Goal: Information Seeking & Learning: Learn about a topic

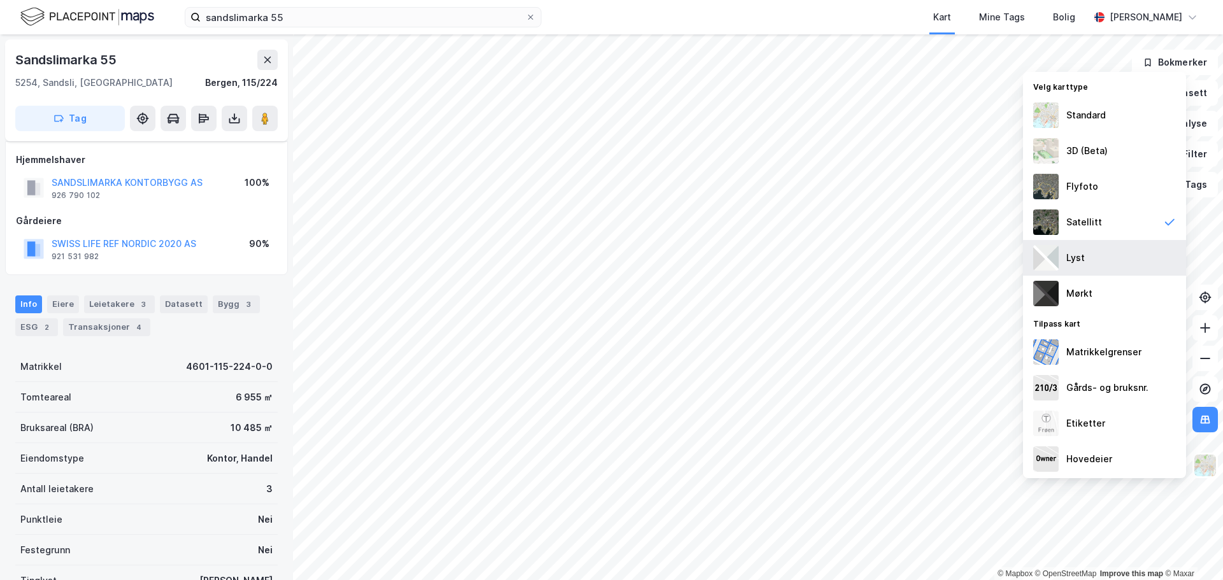
scroll to position [29, 0]
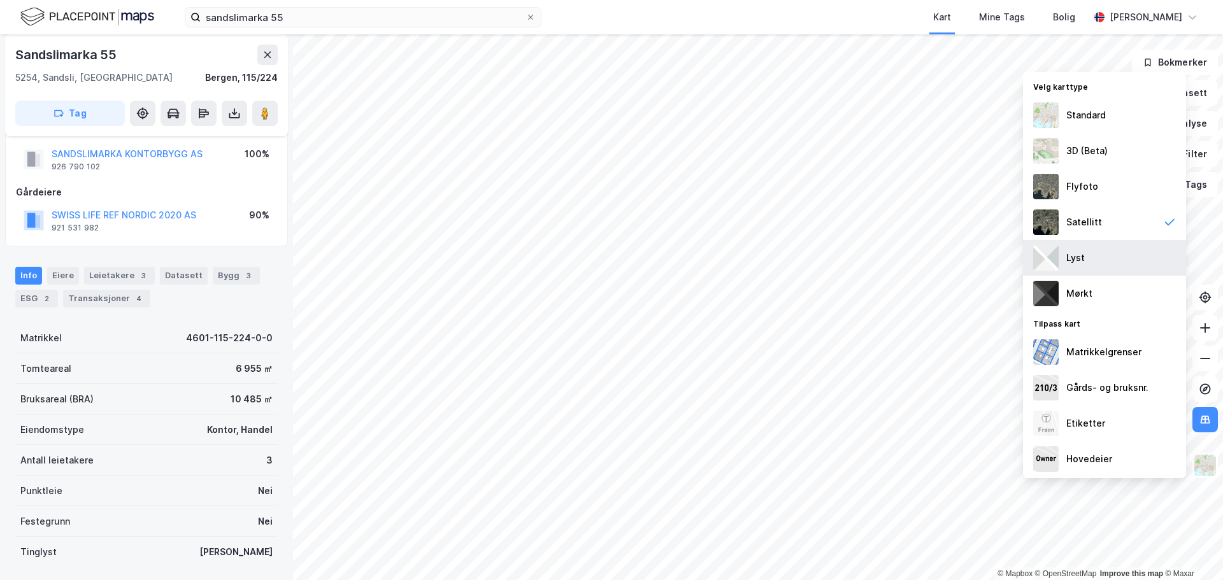
click at [1087, 262] on div "Lyst" at bounding box center [1104, 258] width 163 height 36
click at [1205, 422] on icon at bounding box center [1204, 419] width 1 height 7
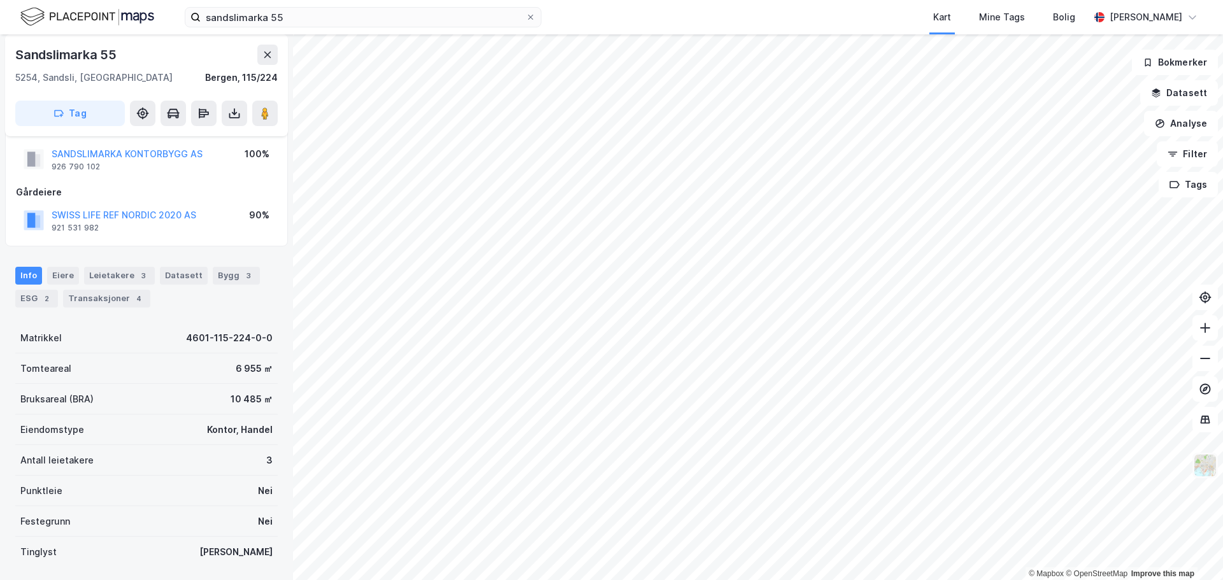
click at [1205, 466] on img at bounding box center [1205, 465] width 24 height 24
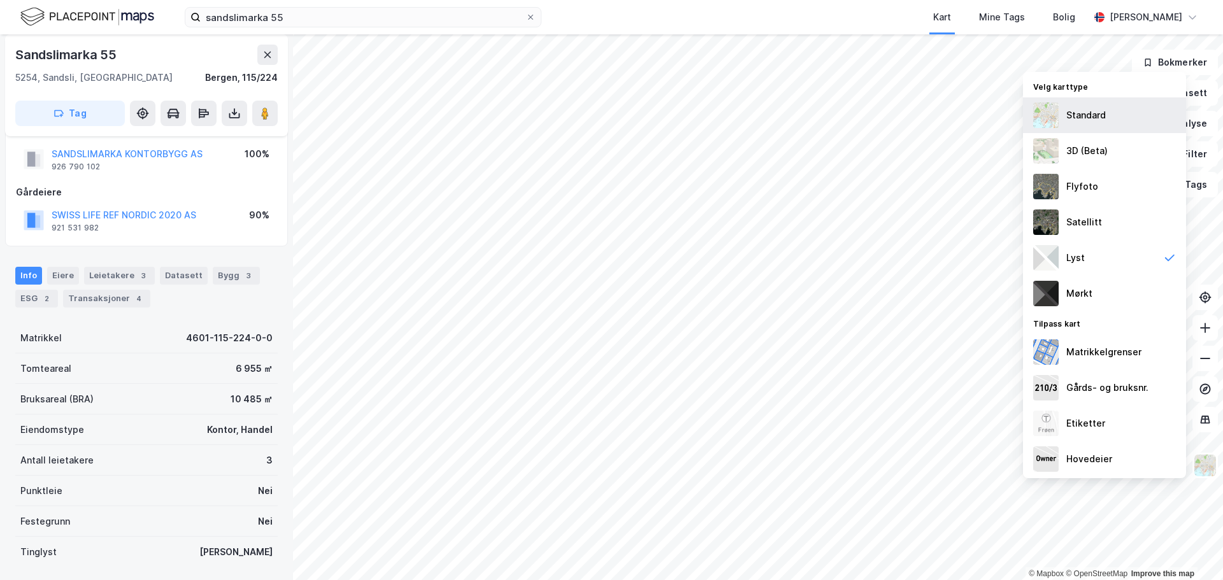
click at [1092, 123] on div "Standard" at bounding box center [1104, 115] width 163 height 36
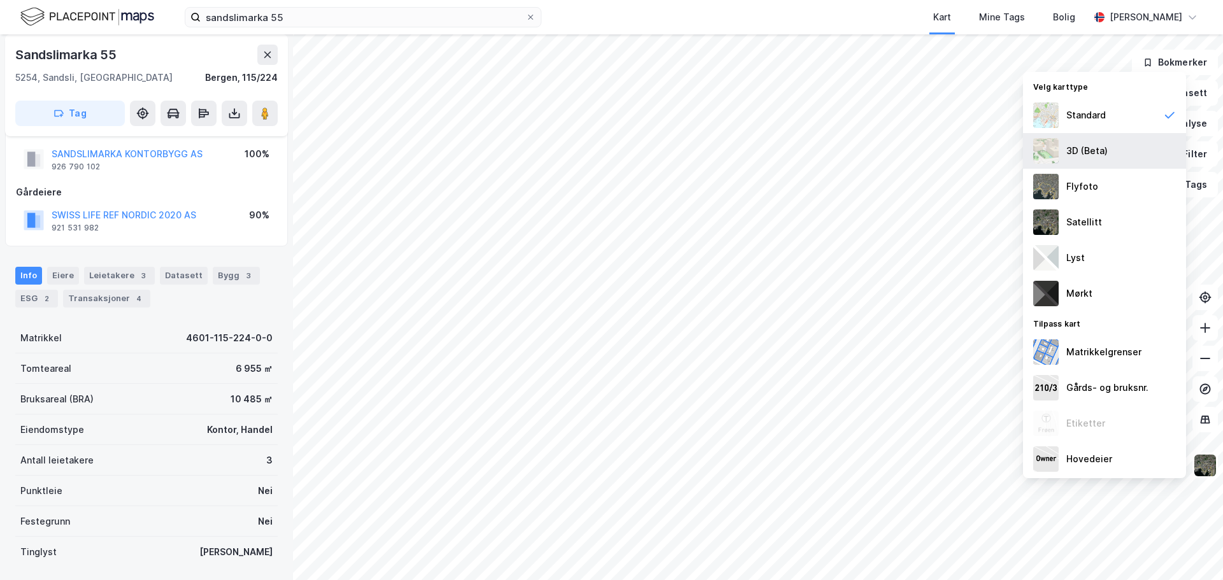
click at [1087, 152] on div "3D (Beta)" at bounding box center [1086, 150] width 41 height 15
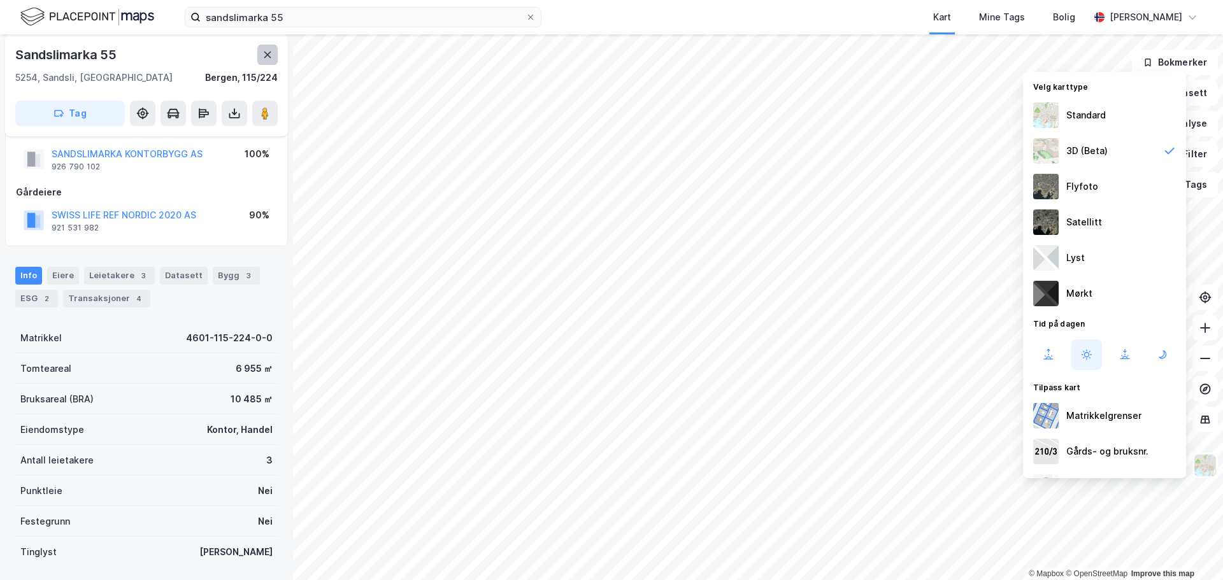
click at [267, 52] on icon at bounding box center [267, 55] width 10 height 10
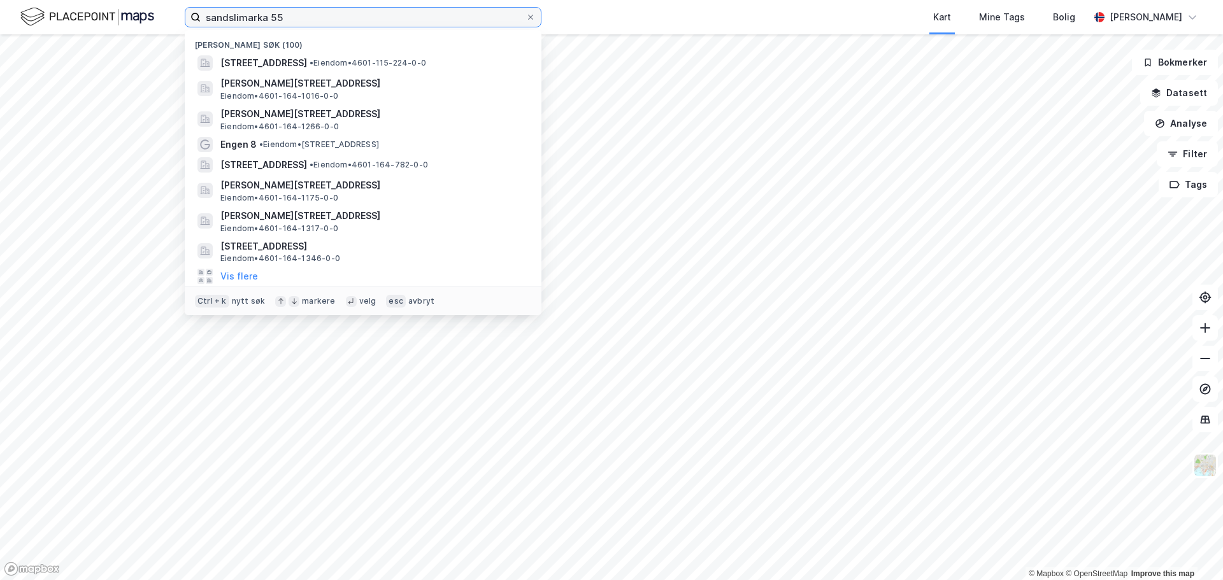
click at [320, 18] on input "sandslimarka 55" at bounding box center [363, 17] width 325 height 19
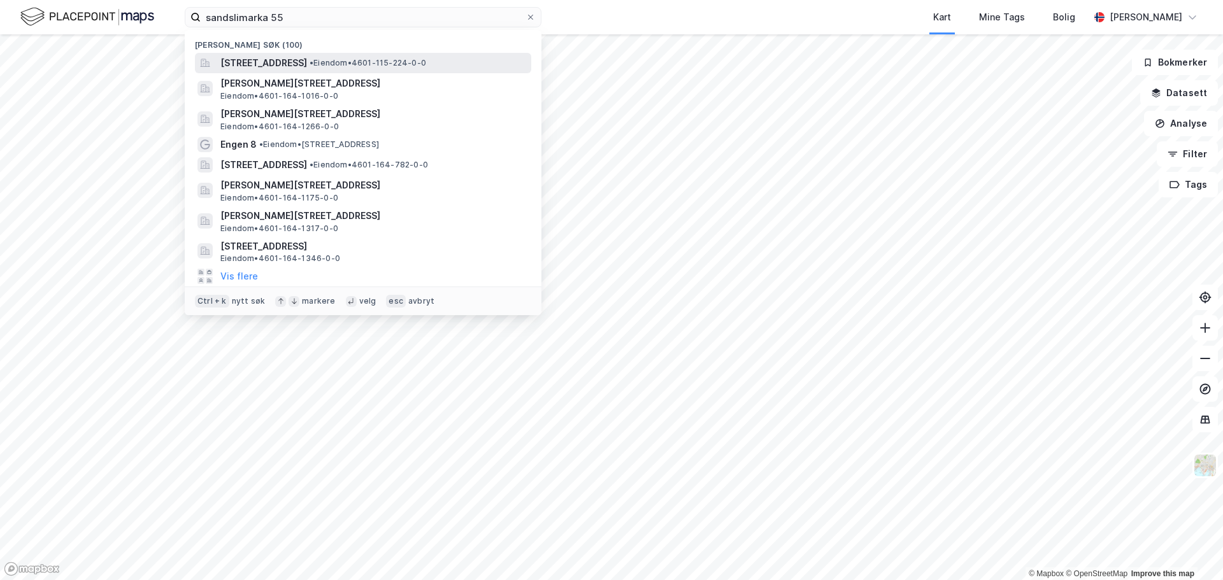
click at [307, 55] on span "[STREET_ADDRESS]" at bounding box center [263, 62] width 87 height 15
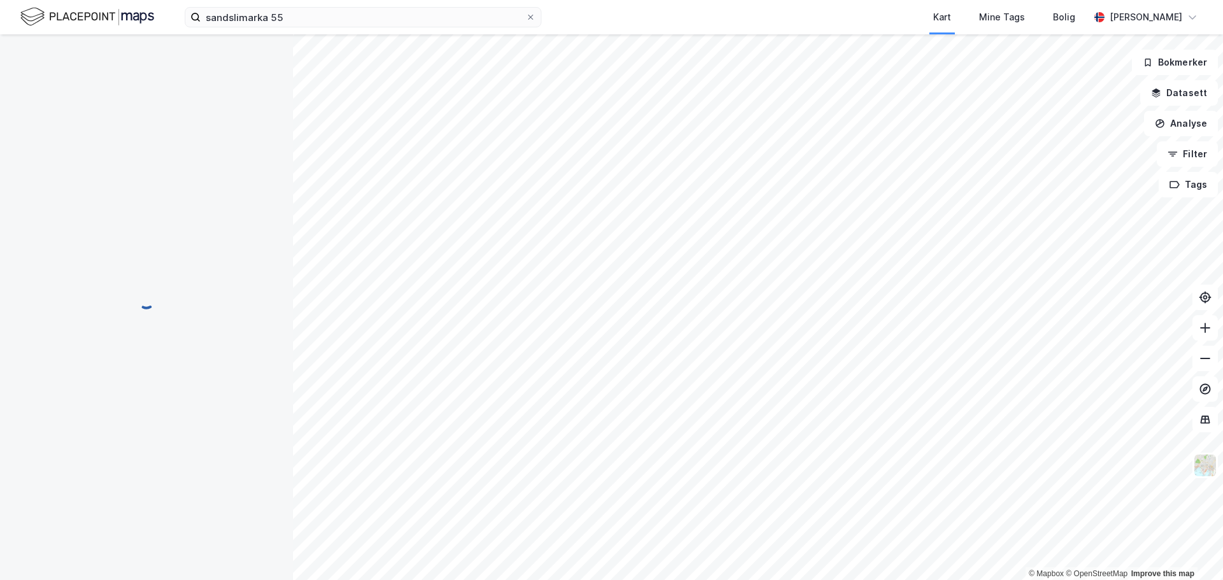
scroll to position [29, 0]
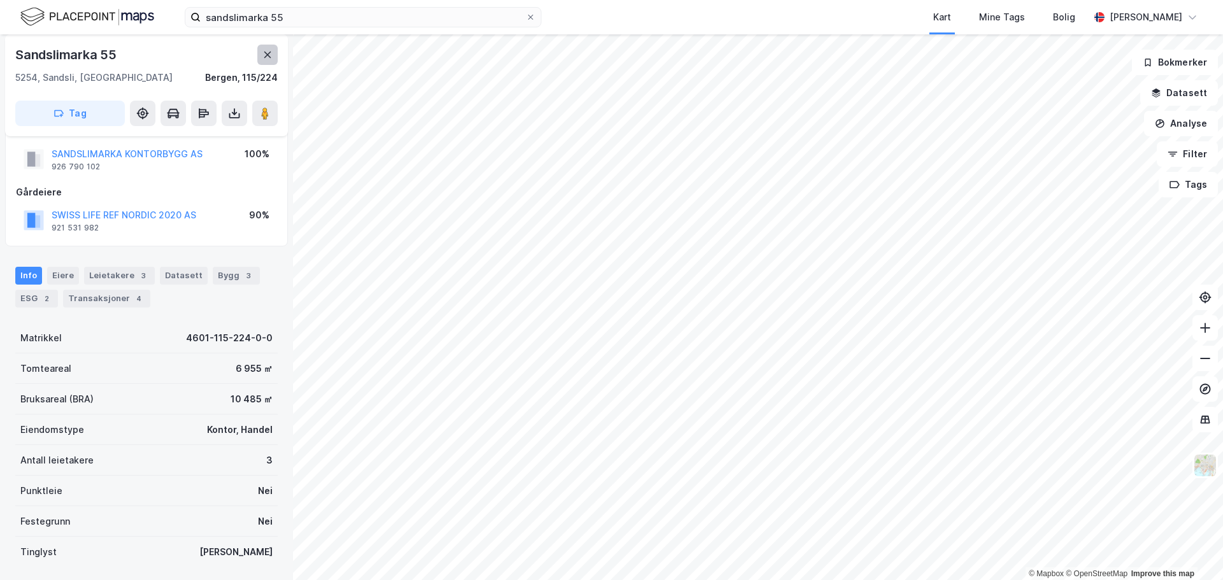
click at [275, 50] on button at bounding box center [267, 55] width 20 height 20
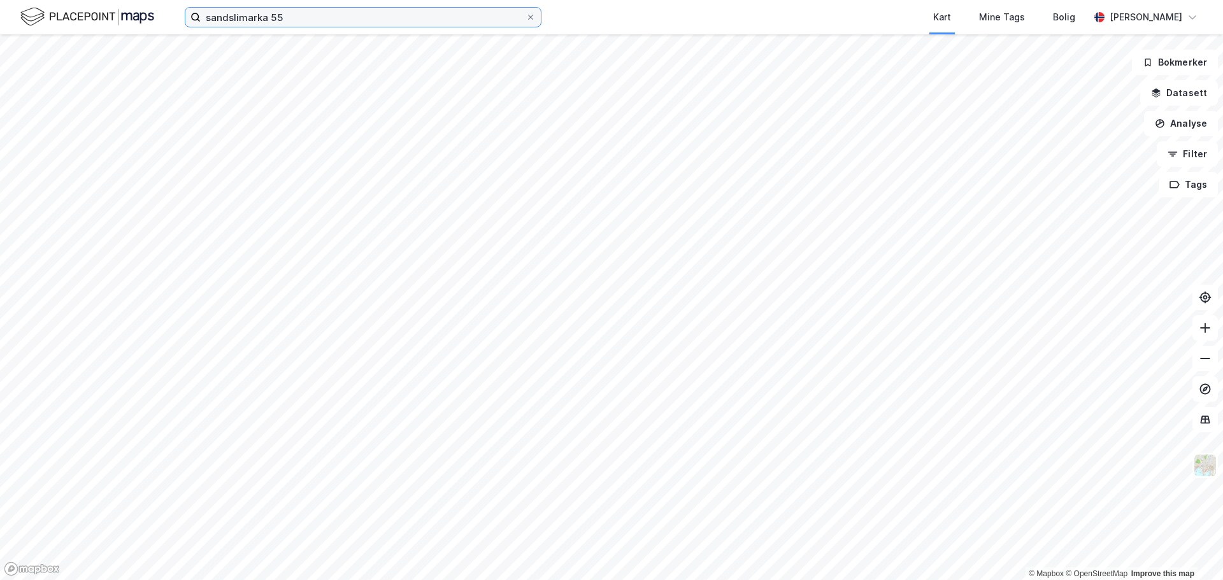
click at [313, 21] on input "sandslimarka 55" at bounding box center [363, 17] width 325 height 19
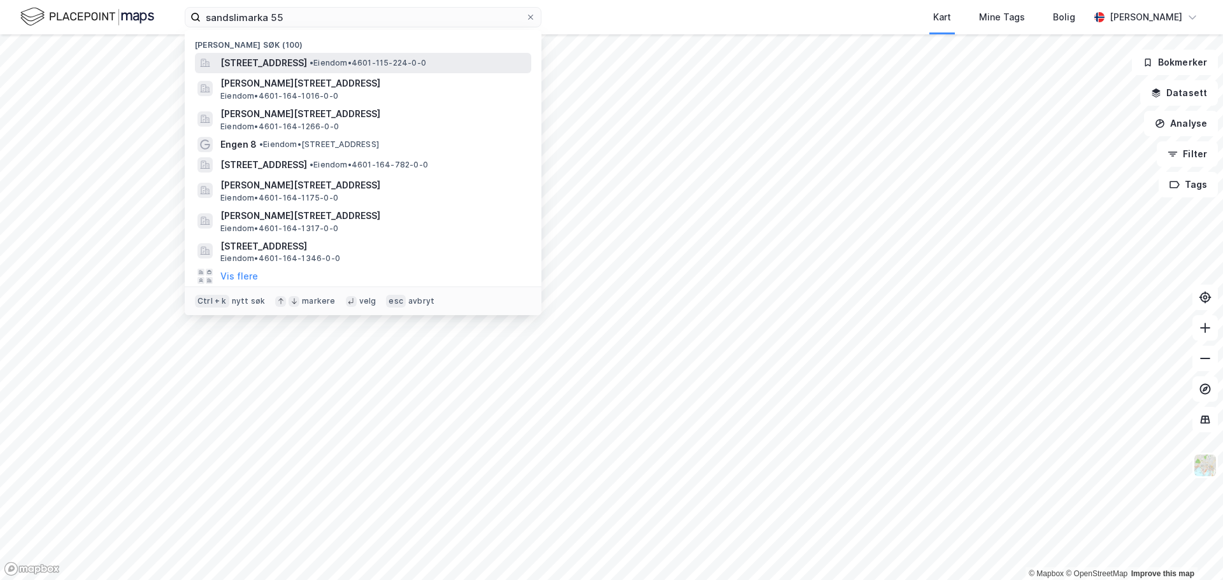
click at [311, 54] on div "[STREET_ADDRESS] • Eiendom • 4601-115-224-0-0" at bounding box center [363, 63] width 336 height 20
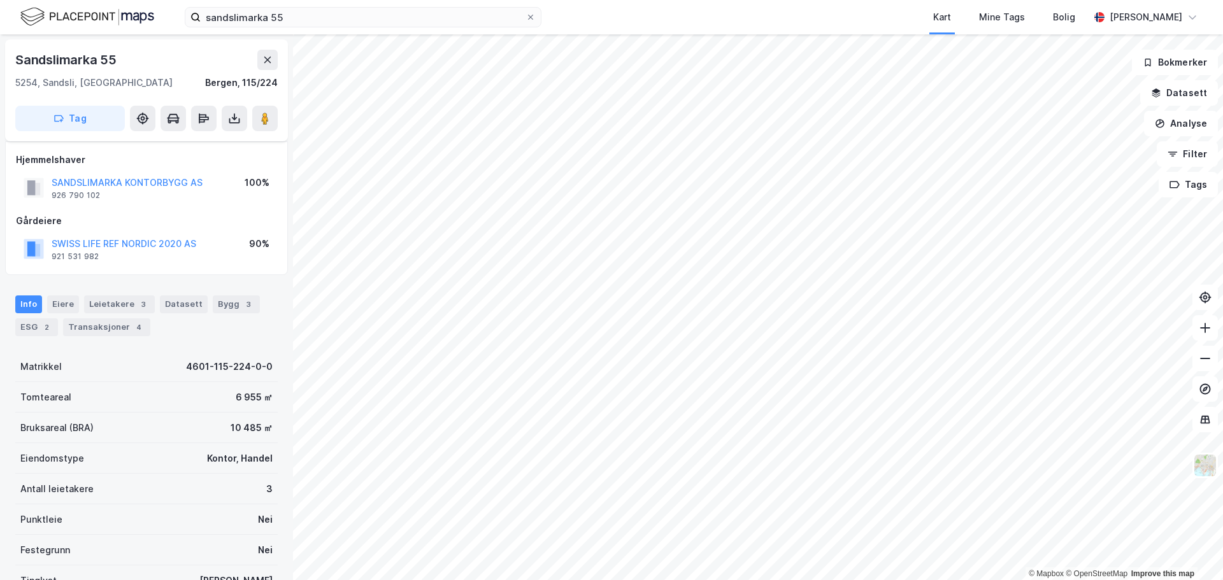
scroll to position [29, 0]
